Goal: Task Accomplishment & Management: Manage account settings

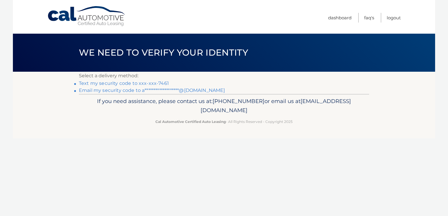
click at [130, 84] on link "Text my security code to xxx-xxx-7461" at bounding box center [124, 84] width 90 height 6
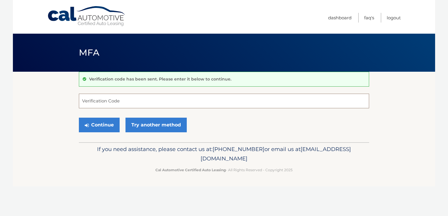
click at [110, 100] on input "Verification Code" at bounding box center [224, 101] width 290 height 15
type input "493104"
click at [79, 118] on button "Continue" at bounding box center [99, 125] width 41 height 15
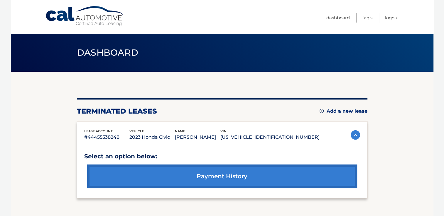
scroll to position [52, 0]
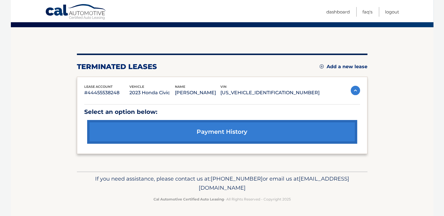
click at [342, 64] on link "Add a new lease" at bounding box center [343, 67] width 48 height 6
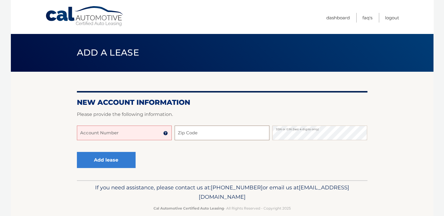
click at [243, 134] on input "Zip Code" at bounding box center [221, 133] width 95 height 15
click at [130, 130] on input "Account Number" at bounding box center [124, 133] width 95 height 15
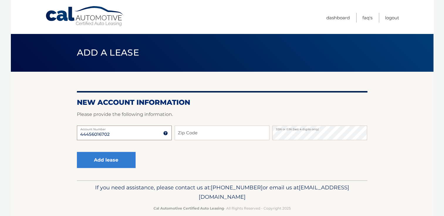
type input "44456016702"
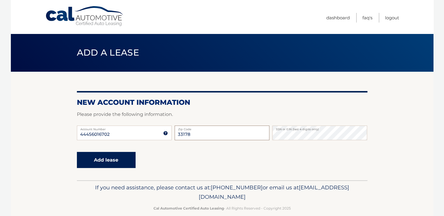
type input "33178"
click at [99, 164] on button "Add lease" at bounding box center [106, 160] width 59 height 16
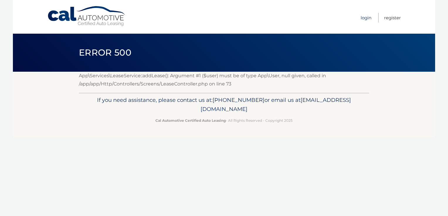
click at [364, 19] on link "Login" at bounding box center [366, 18] width 11 height 10
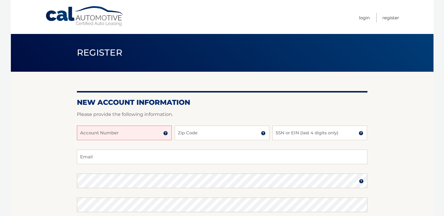
click at [138, 135] on input "Account Number" at bounding box center [124, 133] width 95 height 15
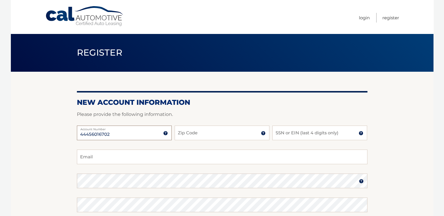
type input "44456016702"
type input "33178"
type input "8124"
click at [116, 158] on input "Email" at bounding box center [222, 157] width 290 height 15
type input "alejandraportillos17@gmail.com"
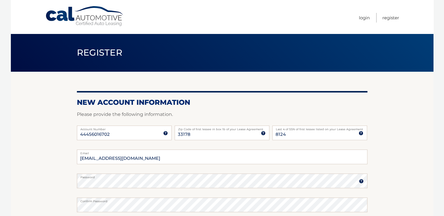
click at [61, 143] on section "New Account Information Please provide the following information. 44456016702 A…" at bounding box center [222, 186] width 422 height 229
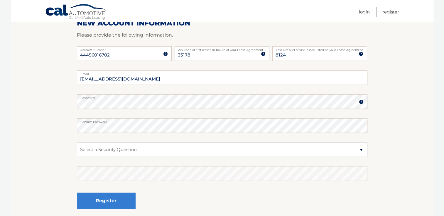
scroll to position [88, 0]
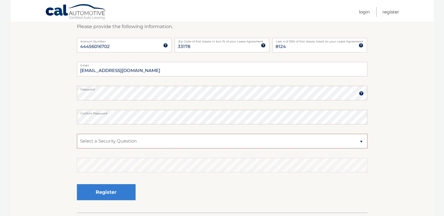
click at [118, 144] on select "Select a Security Question What was the name of your elementary school? What is…" at bounding box center [222, 141] width 290 height 15
select select "4"
click at [77, 134] on select "Select a Security Question What was the name of your elementary school? What is…" at bounding box center [222, 141] width 290 height 15
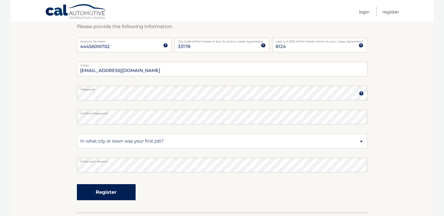
click at [120, 196] on button "Register" at bounding box center [106, 192] width 59 height 16
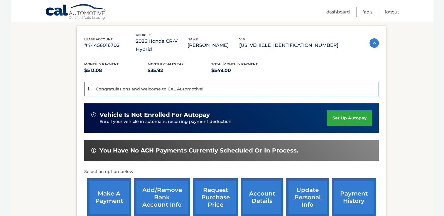
scroll to position [109, 0]
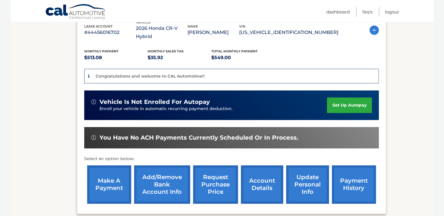
click at [334, 105] on link "set up autopay" at bounding box center [349, 106] width 45 height 16
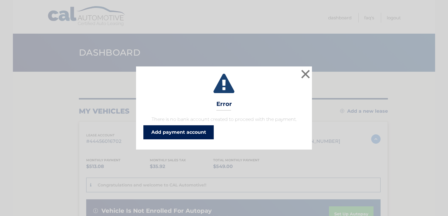
click at [197, 136] on link "Add payment account" at bounding box center [178, 132] width 70 height 14
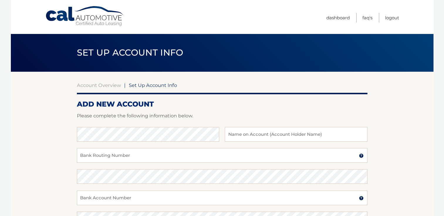
click at [376, 142] on section "Account Overview | Set Up Account Info ADD NEW ACCOUNT Please complete the foll…" at bounding box center [222, 184] width 422 height 224
type input "[PERSON_NAME]"
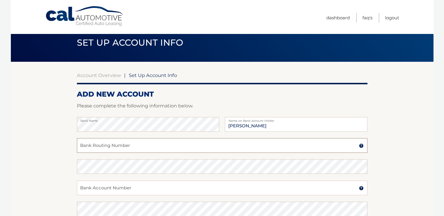
click at [125, 148] on input "Bank Routing Number" at bounding box center [222, 145] width 290 height 15
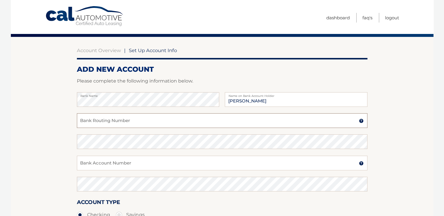
scroll to position [35, 0]
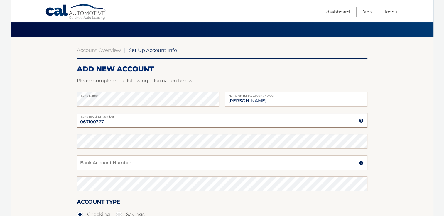
type input "063100277"
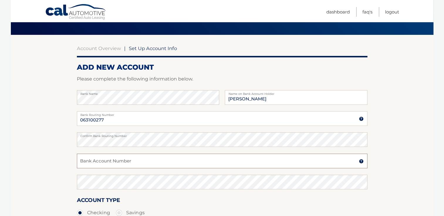
click at [165, 158] on input "Bank Account Number" at bounding box center [222, 161] width 290 height 15
type input "898149311008"
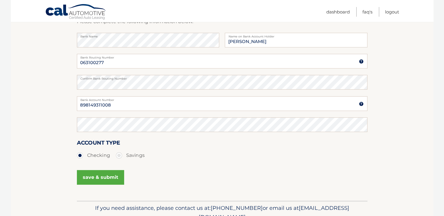
scroll to position [94, 0]
click at [103, 177] on button "save & submit" at bounding box center [100, 178] width 47 height 15
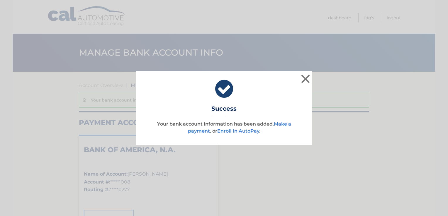
click at [237, 130] on link "Enroll In AutoPay" at bounding box center [238, 131] width 42 height 6
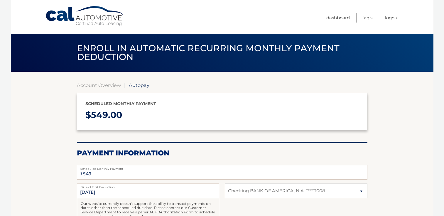
select select "NTA5ZWQzYzUtNDU2MC00MTNkLTkzMGUtNjUxNjllMjRmZWIx"
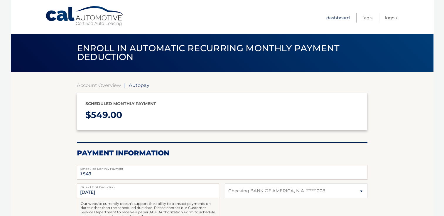
click at [331, 16] on link "Dashboard" at bounding box center [337, 18] width 23 height 10
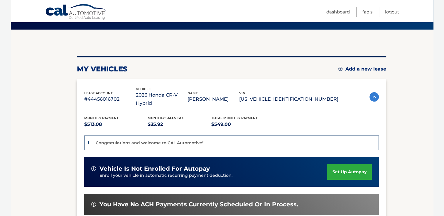
scroll to position [59, 0]
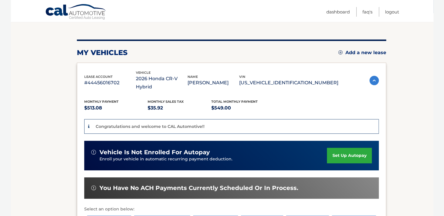
click at [373, 79] on img at bounding box center [373, 80] width 9 height 9
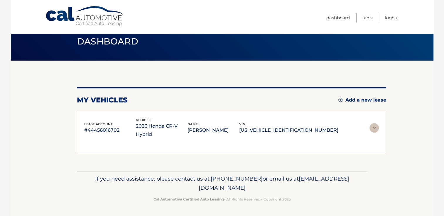
scroll to position [2, 0]
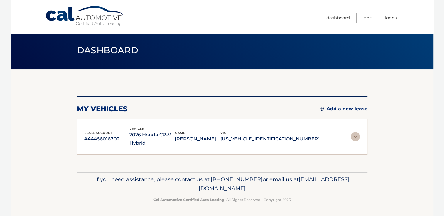
click at [354, 138] on img at bounding box center [354, 136] width 9 height 9
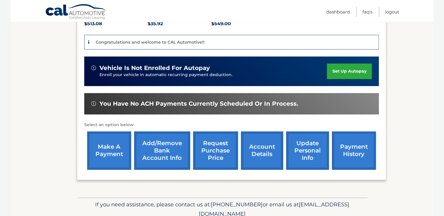
scroll to position [147, 0]
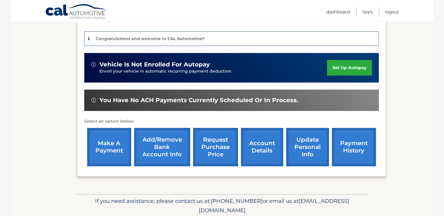
click at [265, 149] on link "account details" at bounding box center [262, 147] width 42 height 38
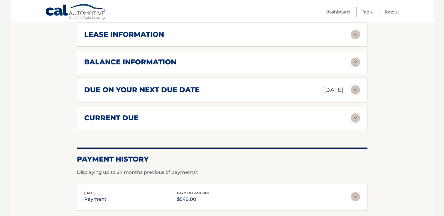
scroll to position [352, 0]
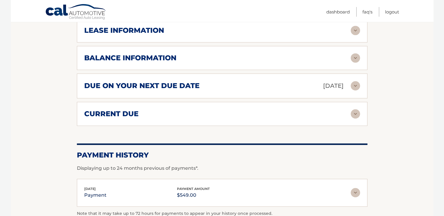
click at [355, 112] on img at bounding box center [354, 113] width 9 height 9
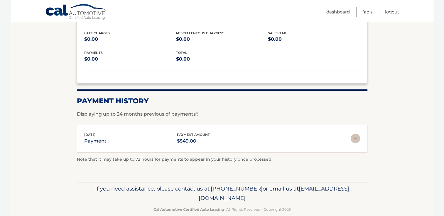
scroll to position [457, 0]
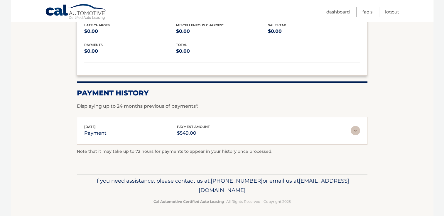
click at [354, 131] on img at bounding box center [354, 130] width 9 height 9
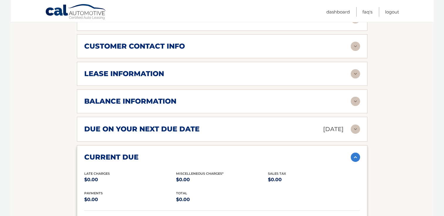
scroll to position [315, 0]
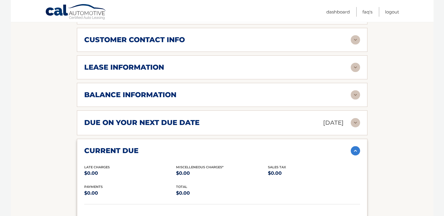
click at [353, 125] on img at bounding box center [354, 122] width 9 height 9
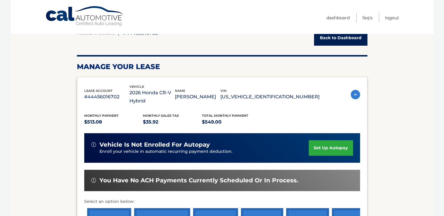
scroll to position [59, 0]
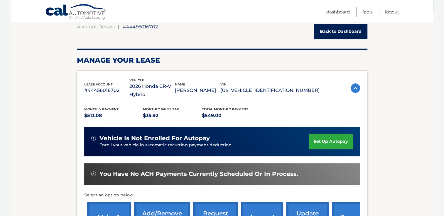
click at [325, 140] on link "set up autopay" at bounding box center [330, 142] width 44 height 16
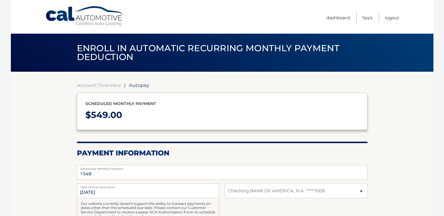
select select "NTA5ZWQzYzUtNDU2MC00MTNkLTkzMGUtNjUxNjllMjRmZWIx"
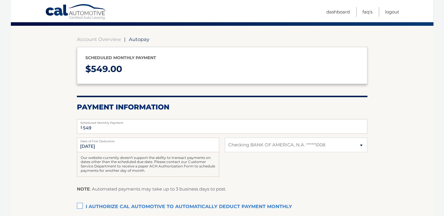
scroll to position [59, 0]
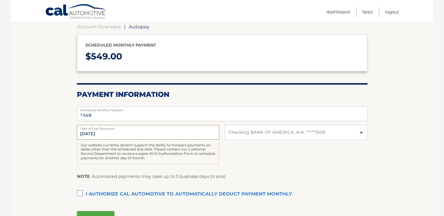
click at [157, 134] on input "10/9/2025" at bounding box center [148, 132] width 142 height 15
click at [87, 134] on input "10/9/2025" at bounding box center [148, 132] width 142 height 15
click at [257, 172] on fieldset "$ 549 Scheduled Monthly Payment Monthly Deduction cannot exceed amount of 2 mon…" at bounding box center [222, 168] width 290 height 131
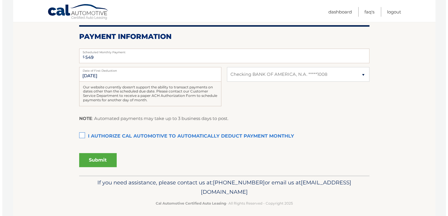
scroll to position [117, 0]
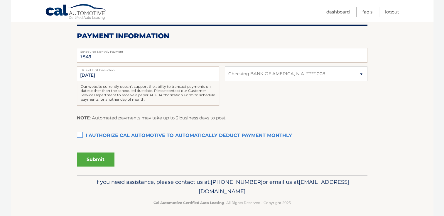
click at [79, 133] on label "I authorize cal automotive to automatically deduct payment monthly This checkbo…" at bounding box center [222, 136] width 290 height 12
click at [0, 0] on input "I authorize cal automotive to automatically deduct payment monthly This checkbo…" at bounding box center [0, 0] width 0 height 0
click at [99, 158] on button "Submit" at bounding box center [96, 160] width 38 height 14
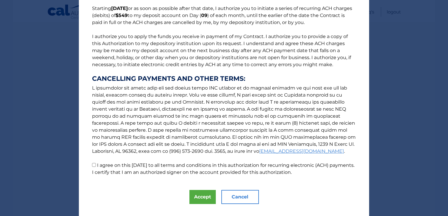
scroll to position [60, 0]
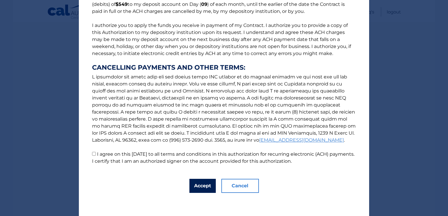
click at [198, 188] on button "Accept" at bounding box center [202, 186] width 26 height 14
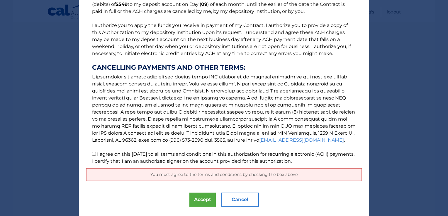
click at [93, 153] on input "I agree on this 10/08/2025 to all terms and conditions in this authorization fo…" at bounding box center [94, 154] width 4 height 4
checkbox input "true"
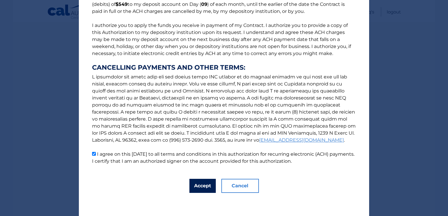
click at [200, 184] on button "Accept" at bounding box center [202, 186] width 26 height 14
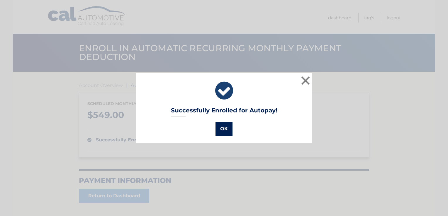
click at [226, 132] on button "OK" at bounding box center [223, 129] width 17 height 14
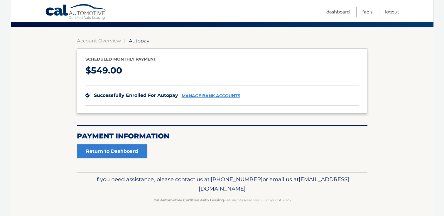
scroll to position [45, 0]
click at [117, 152] on link "Return to Dashboard" at bounding box center [112, 152] width 70 height 14
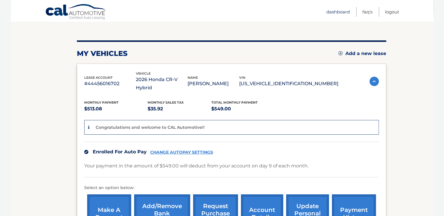
scroll to position [58, 0]
